Goal: Task Accomplishment & Management: Manage account settings

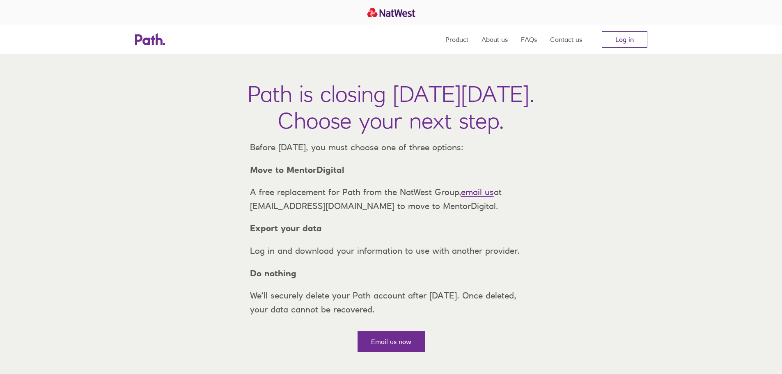
click at [633, 36] on link "Log in" at bounding box center [625, 39] width 46 height 16
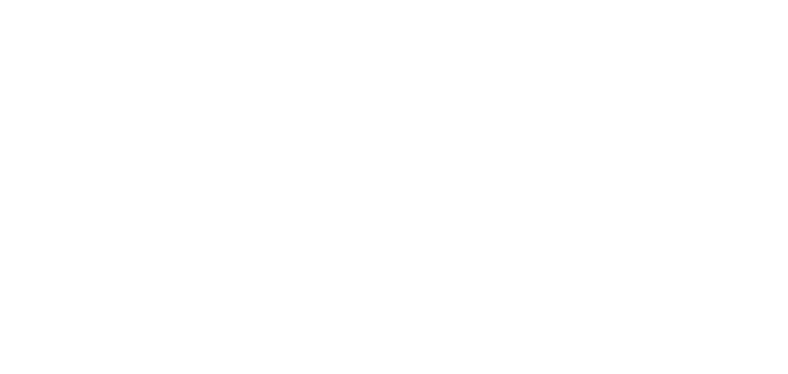
click at [490, 119] on div at bounding box center [394, 187] width 788 height 374
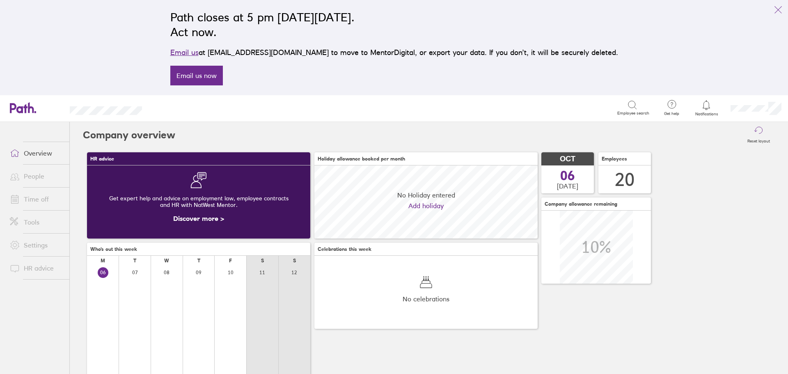
scroll to position [73, 223]
click at [30, 173] on link "People" at bounding box center [36, 176] width 66 height 16
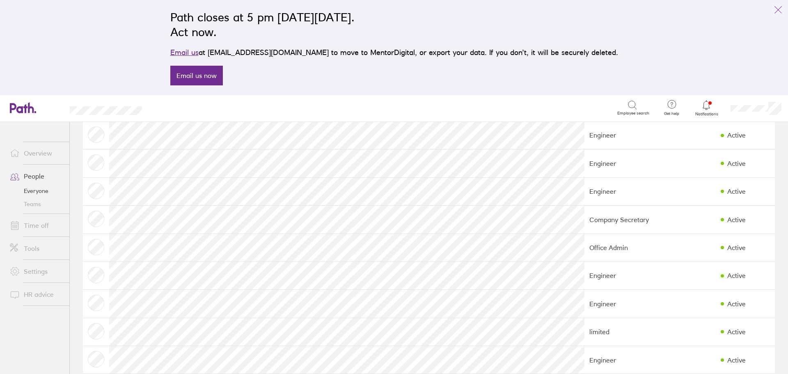
scroll to position [164, 0]
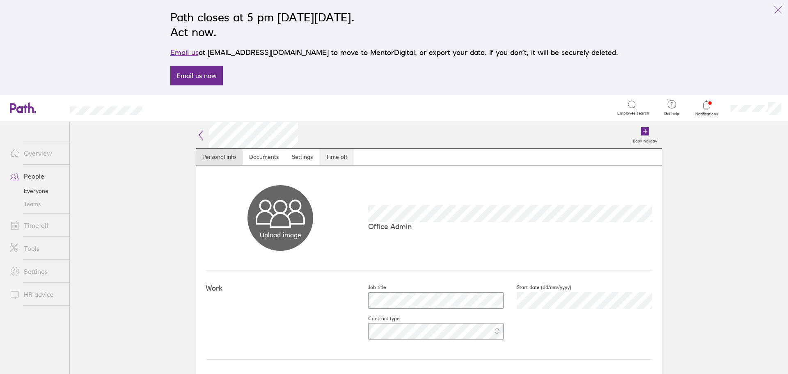
click at [338, 156] on link "Time off" at bounding box center [336, 157] width 34 height 16
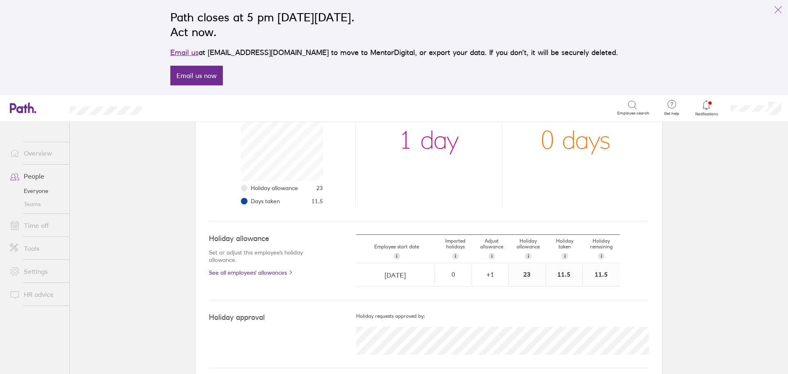
scroll to position [156, 0]
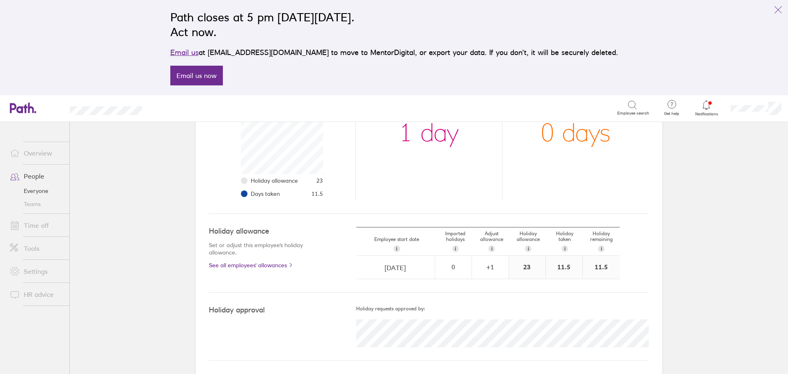
click at [35, 175] on link "People" at bounding box center [36, 176] width 66 height 16
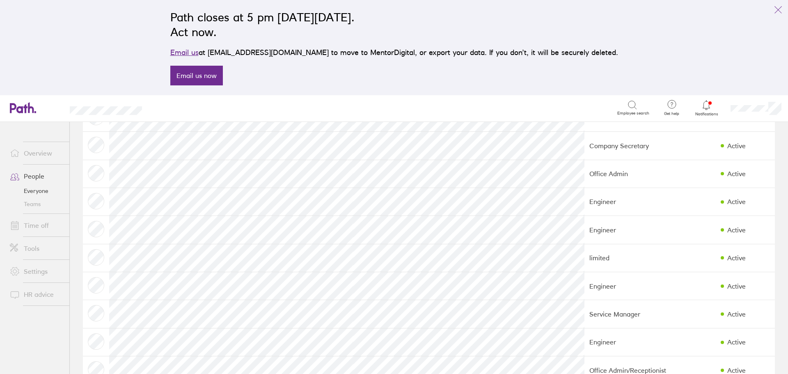
scroll to position [205, 0]
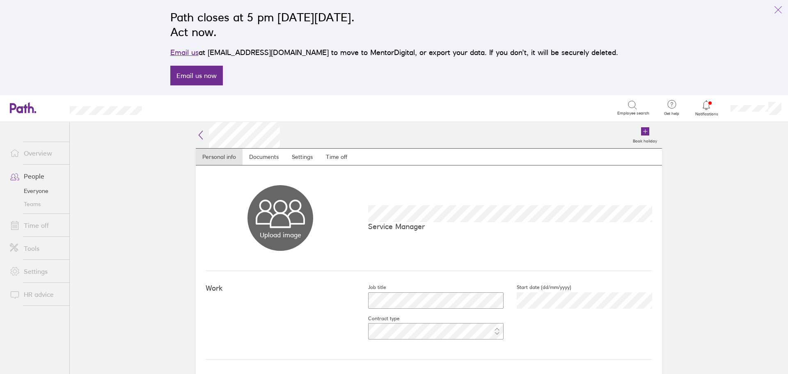
click at [36, 153] on link "Overview" at bounding box center [36, 153] width 66 height 16
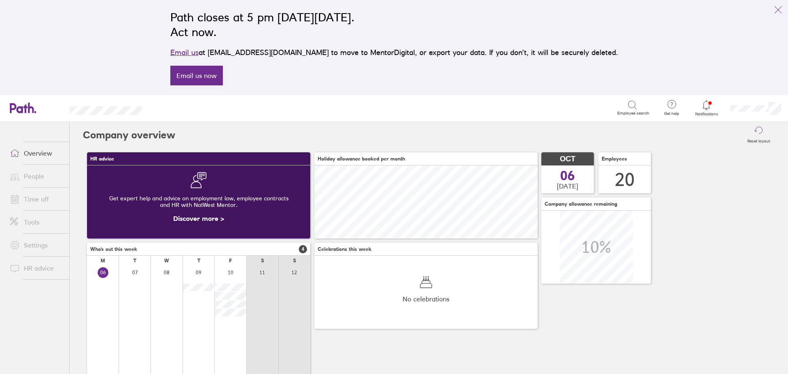
scroll to position [73, 223]
click at [37, 176] on link "People" at bounding box center [36, 176] width 66 height 16
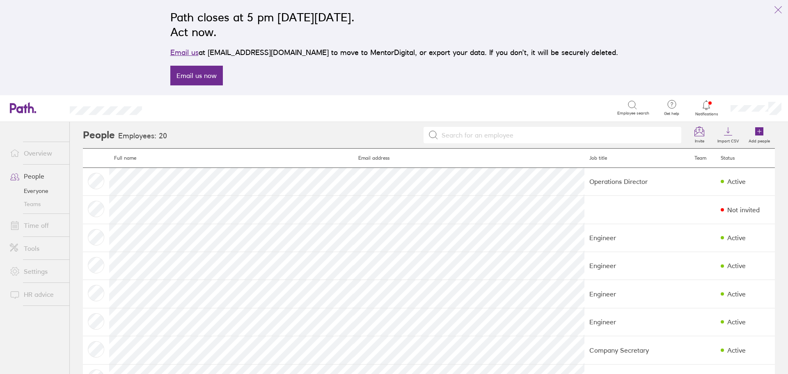
click at [35, 228] on link "Time off" at bounding box center [36, 225] width 66 height 16
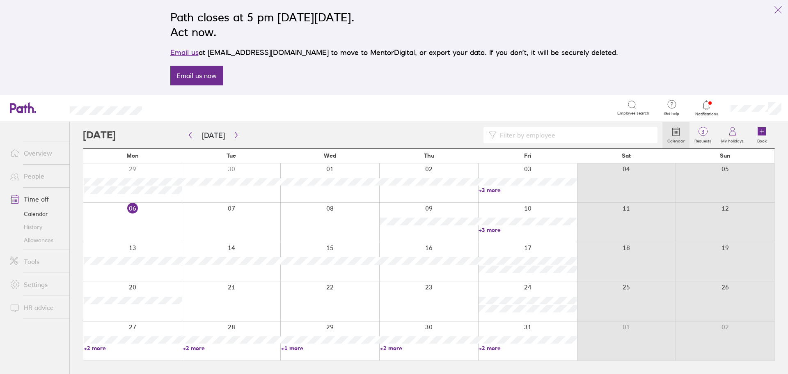
click at [31, 176] on link "People" at bounding box center [36, 176] width 66 height 16
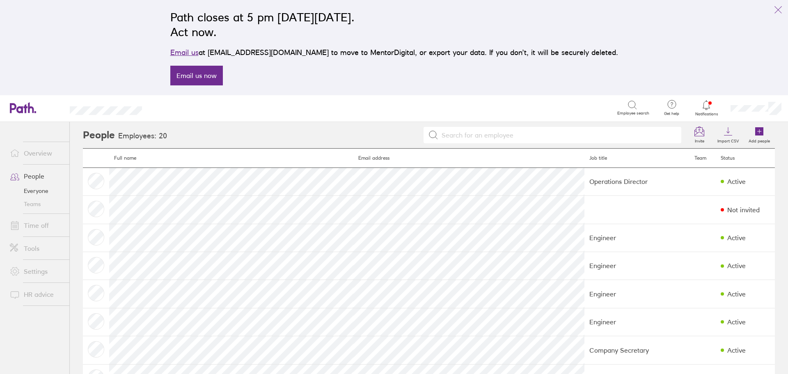
click at [42, 147] on link "Overview" at bounding box center [36, 153] width 66 height 16
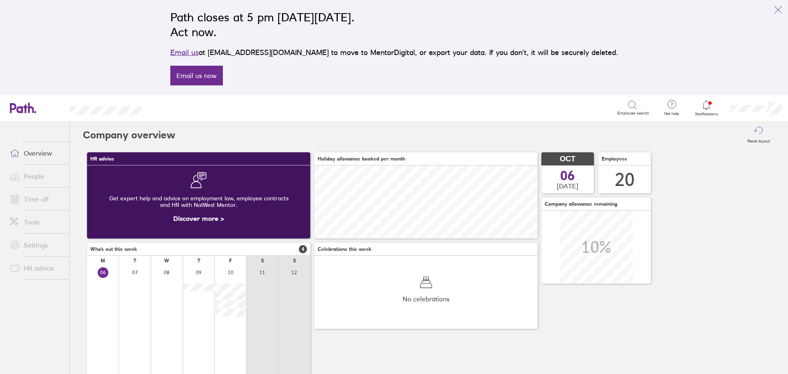
scroll to position [73, 223]
click at [39, 201] on link "Time off" at bounding box center [36, 199] width 66 height 16
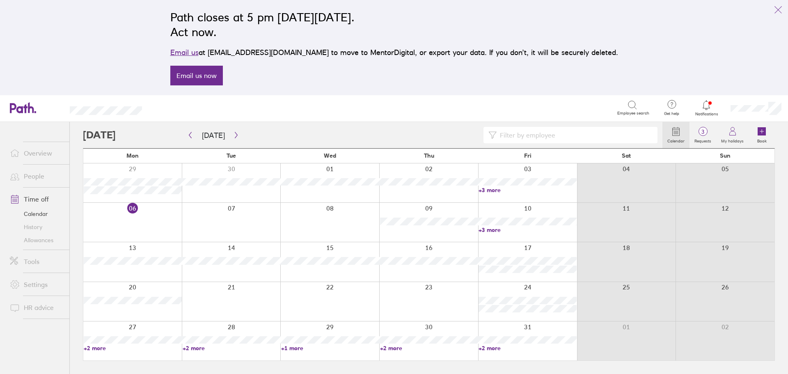
click at [33, 177] on link "People" at bounding box center [36, 176] width 66 height 16
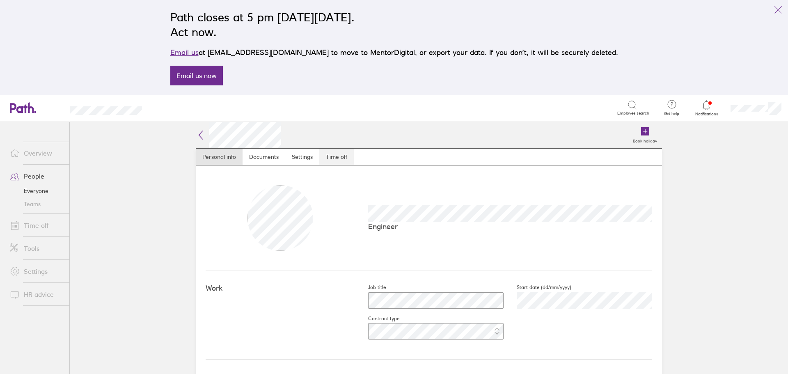
click at [328, 155] on link "Time off" at bounding box center [336, 157] width 34 height 16
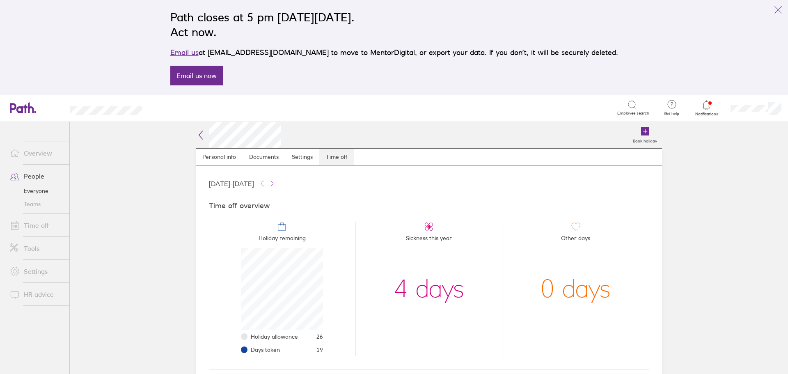
scroll to position [82, 82]
click at [264, 184] on icon at bounding box center [262, 183] width 2 height 5
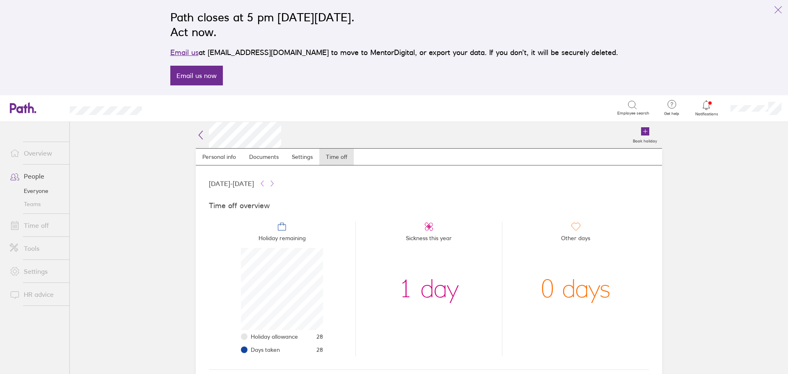
click at [264, 184] on icon at bounding box center [262, 183] width 2 height 5
click at [275, 184] on icon at bounding box center [272, 183] width 7 height 7
